Goal: Register for event/course: Sign up to attend an event or enroll in a course

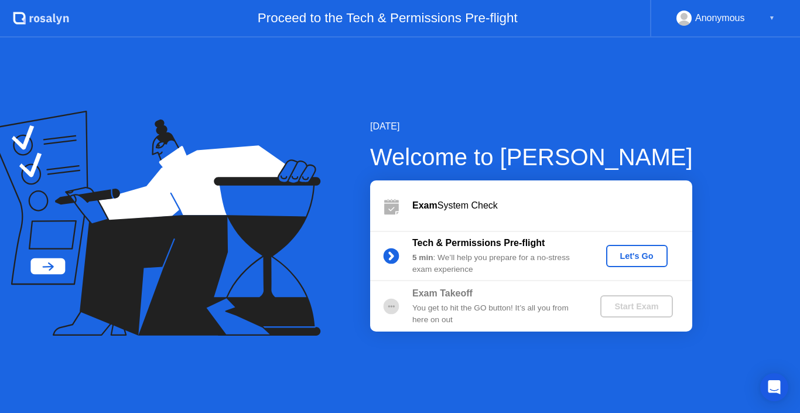
click at [632, 251] on div "Let's Go" at bounding box center [637, 255] width 52 height 9
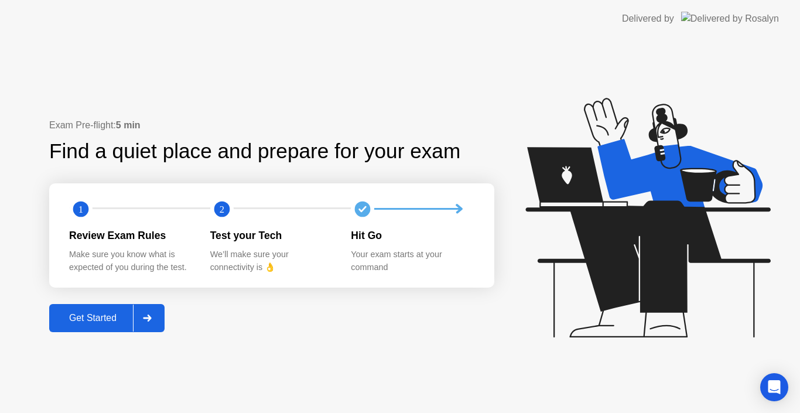
click at [108, 317] on div "Get Started" at bounding box center [93, 318] width 80 height 11
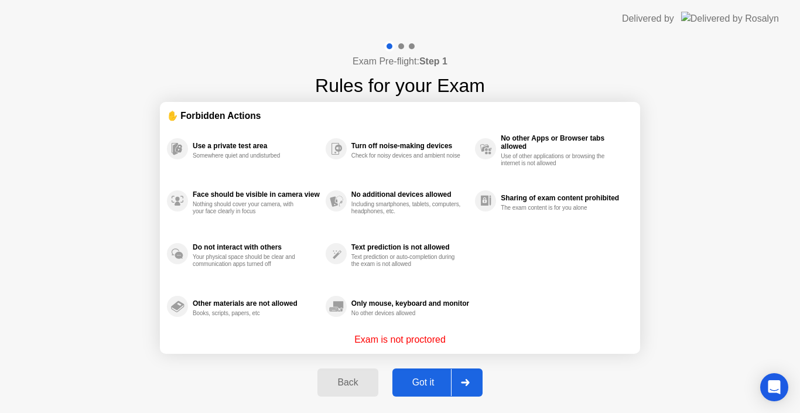
click at [365, 372] on button "Back" at bounding box center [347, 382] width 60 height 28
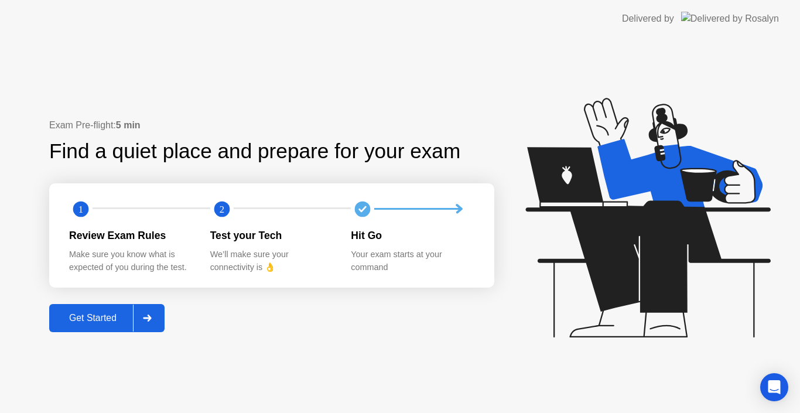
click at [150, 318] on icon at bounding box center [147, 317] width 8 height 7
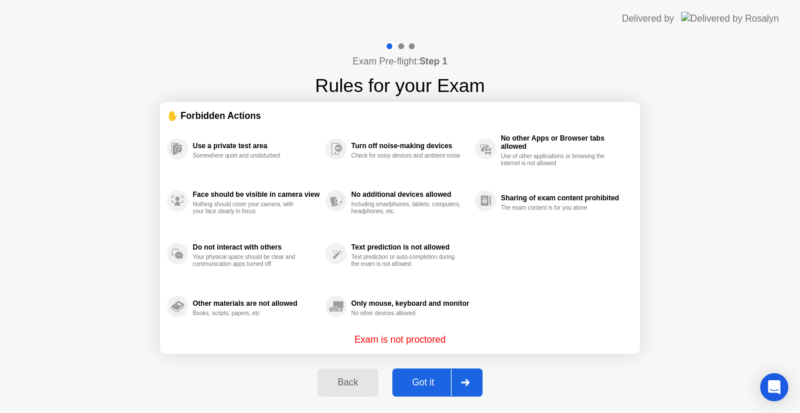
click at [422, 379] on div "Got it" at bounding box center [423, 382] width 55 height 11
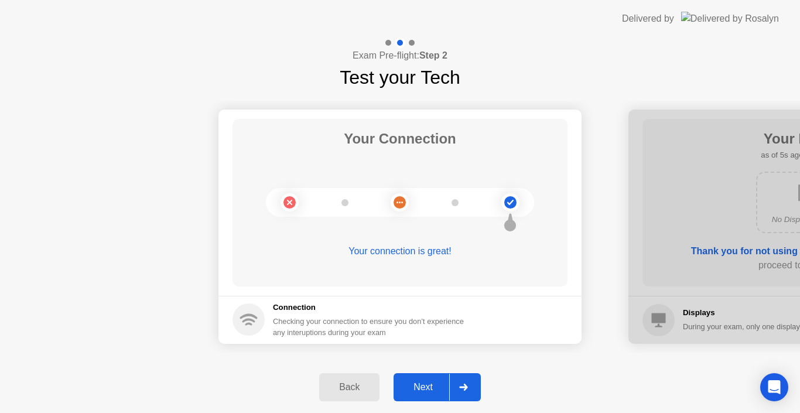
click at [431, 385] on div "Next" at bounding box center [423, 387] width 52 height 11
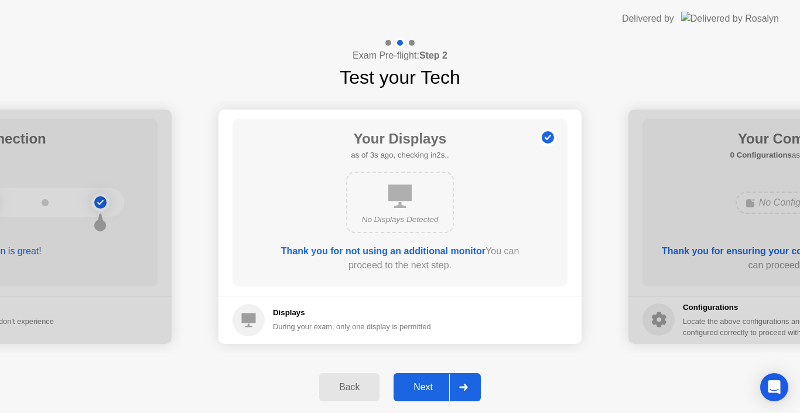
click at [431, 385] on div "Next" at bounding box center [423, 387] width 52 height 11
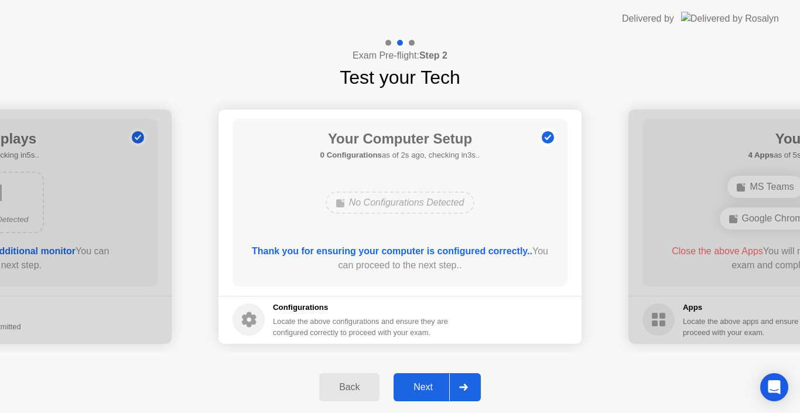
click at [431, 385] on div "Next" at bounding box center [423, 387] width 52 height 11
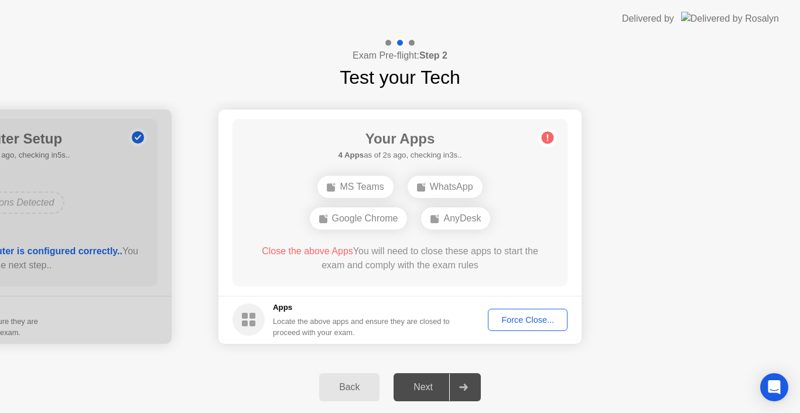
click at [529, 320] on div "Force Close..." at bounding box center [527, 319] width 71 height 9
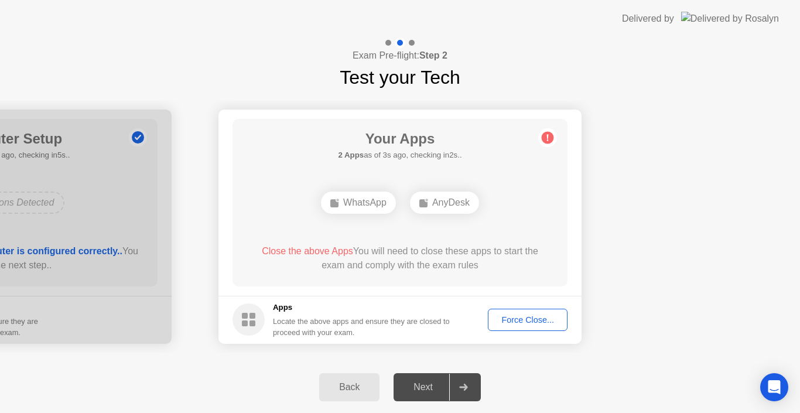
click at [527, 320] on div "Force Close..." at bounding box center [527, 319] width 71 height 9
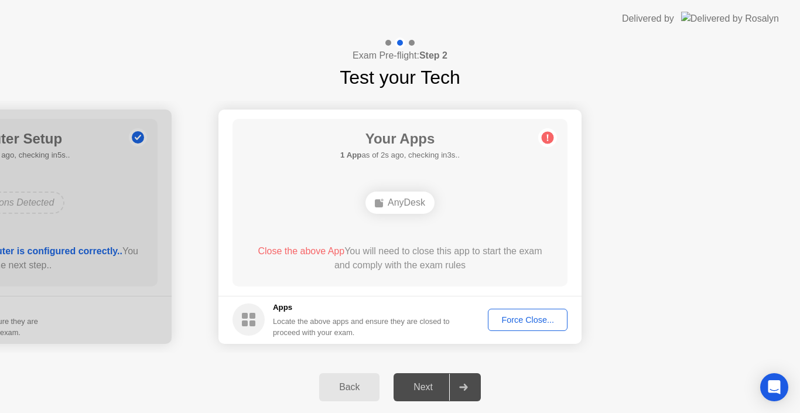
click at [525, 315] on div "Force Close..." at bounding box center [527, 319] width 71 height 9
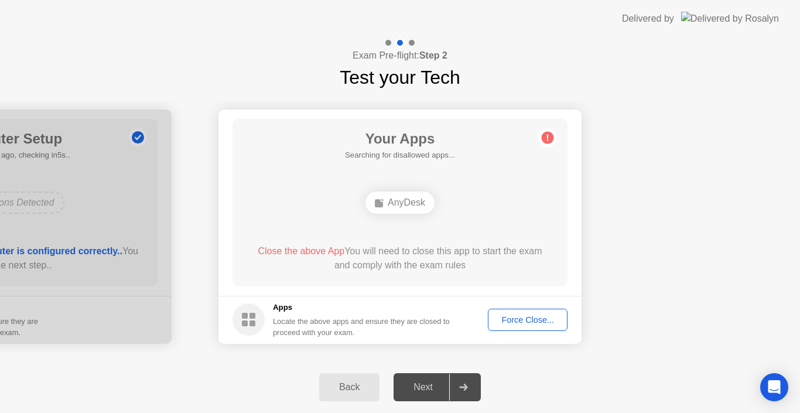
click at [351, 387] on div "Back" at bounding box center [349, 387] width 53 height 11
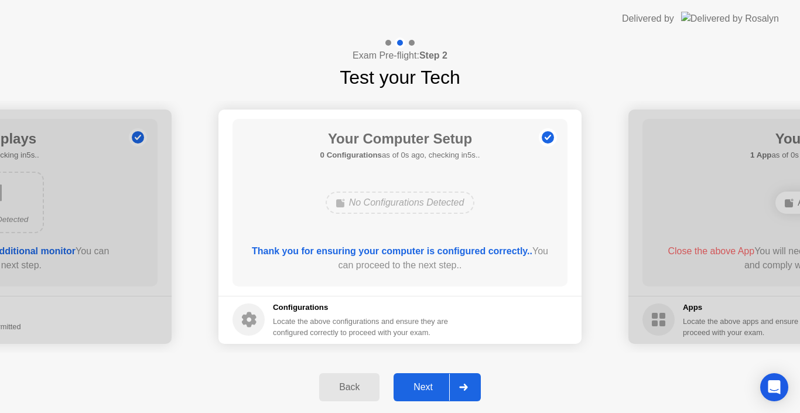
click at [429, 392] on div "Next" at bounding box center [423, 387] width 52 height 11
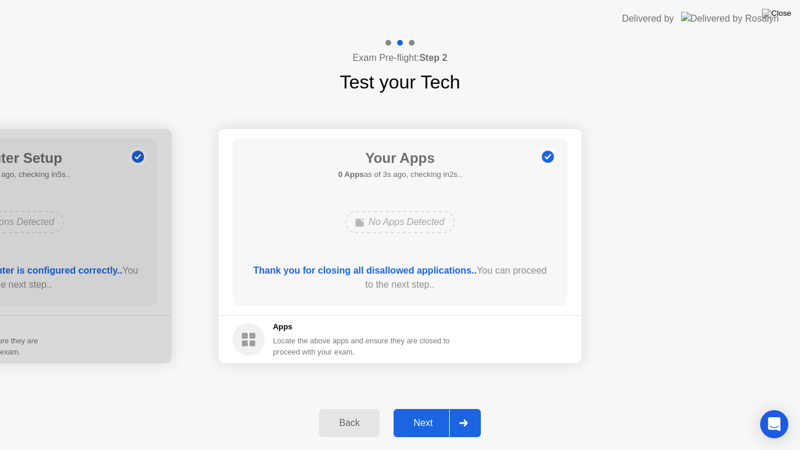
click at [419, 412] on div "Next" at bounding box center [423, 422] width 52 height 11
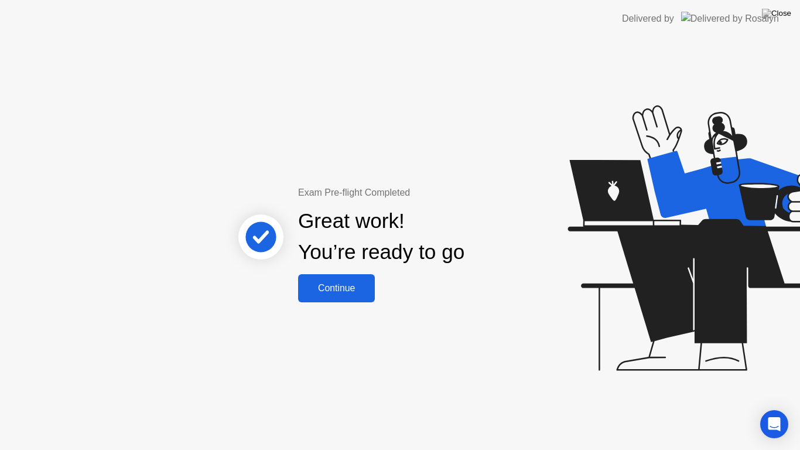
click at [352, 287] on div "Continue" at bounding box center [337, 288] width 70 height 11
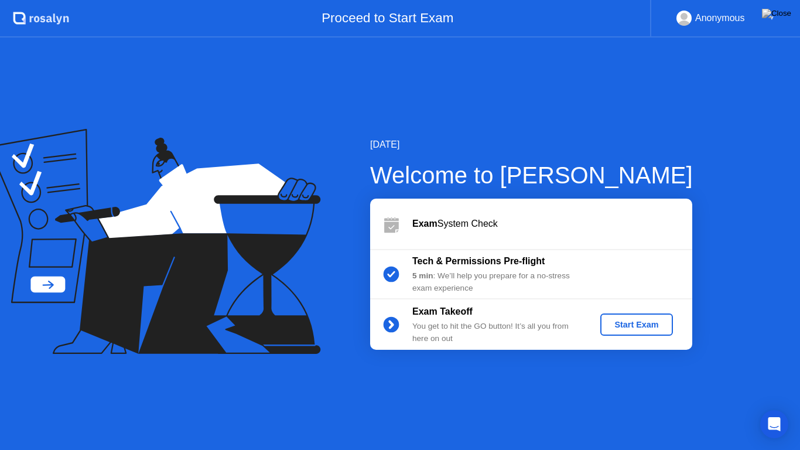
click at [637, 324] on div "Start Exam" at bounding box center [636, 324] width 63 height 9
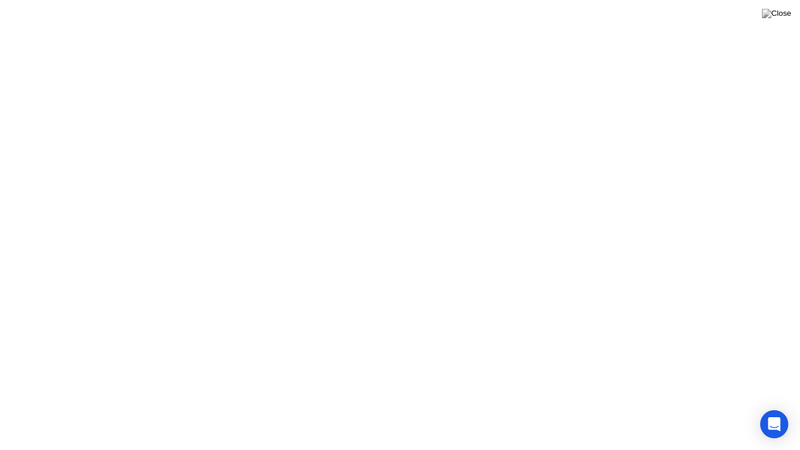
click button "Exam Rules"
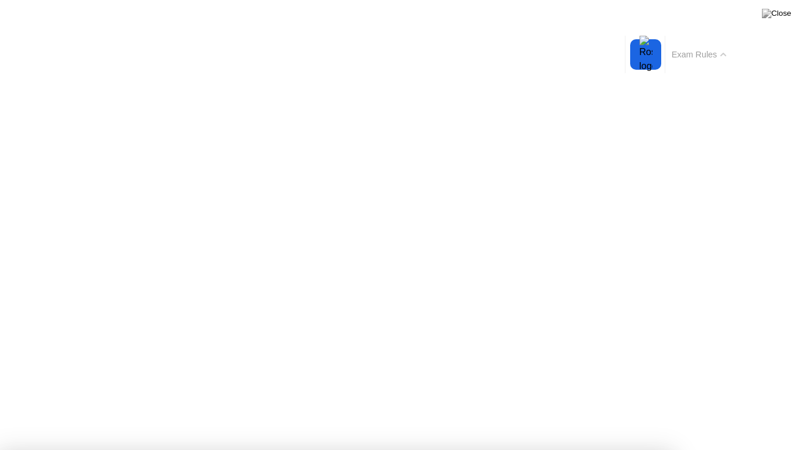
drag, startPoint x: 424, startPoint y: 345, endPoint x: 429, endPoint y: 351, distance: 7.9
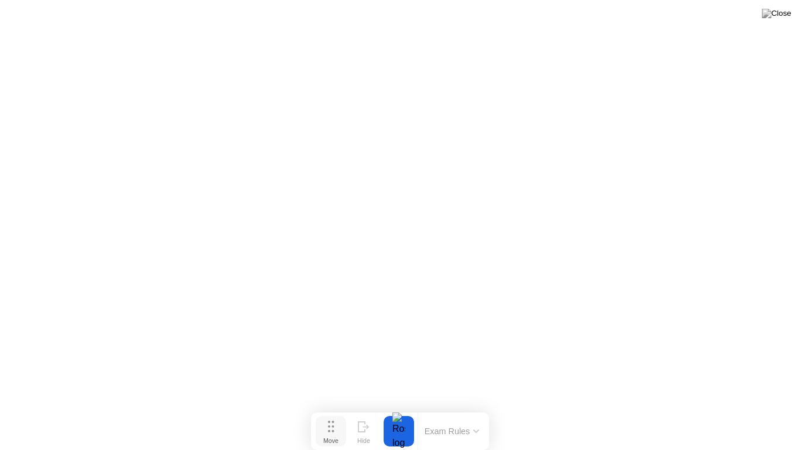
click at [343, 412] on button "Move" at bounding box center [331, 431] width 30 height 30
click at [330, 412] on circle at bounding box center [329, 425] width 2 height 2
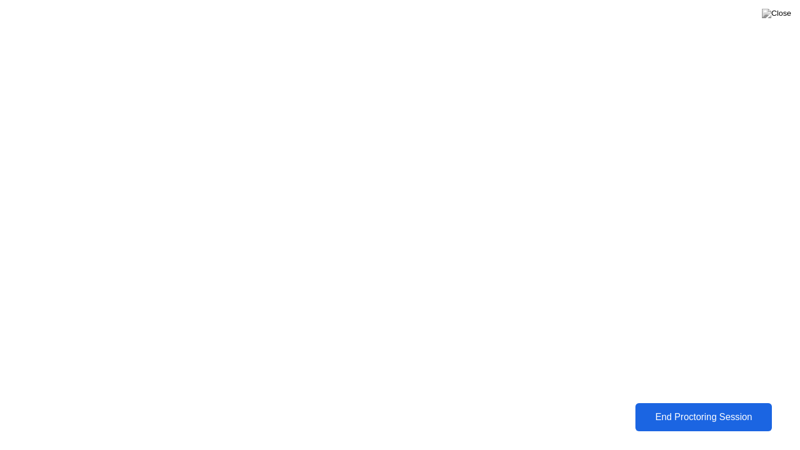
click at [679, 412] on div "End Proctoring Session" at bounding box center [703, 417] width 129 height 11
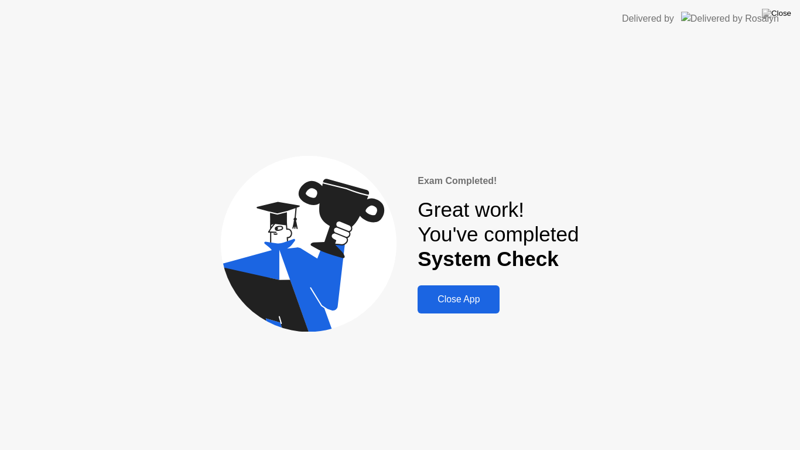
click at [474, 297] on div "Close App" at bounding box center [458, 299] width 75 height 11
